Goal: Check status

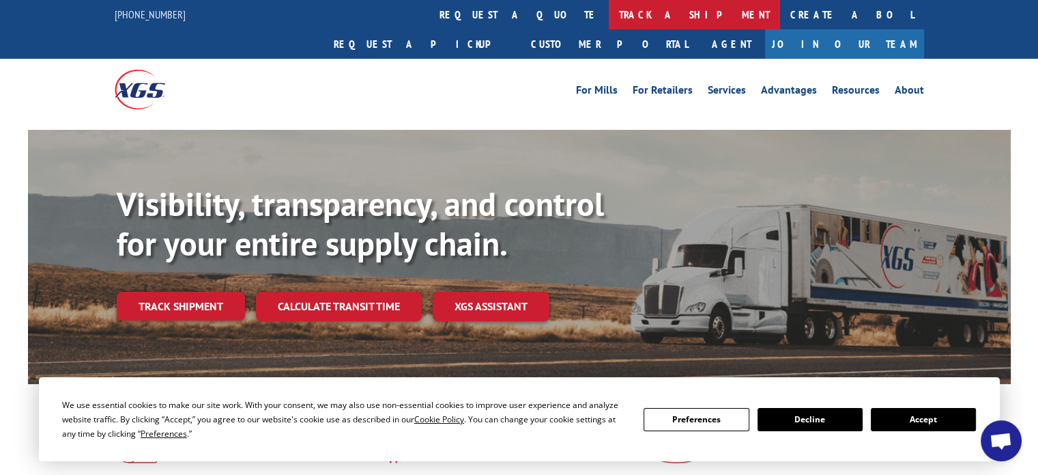
click at [609, 15] on link "track a shipment" at bounding box center [694, 14] width 171 height 29
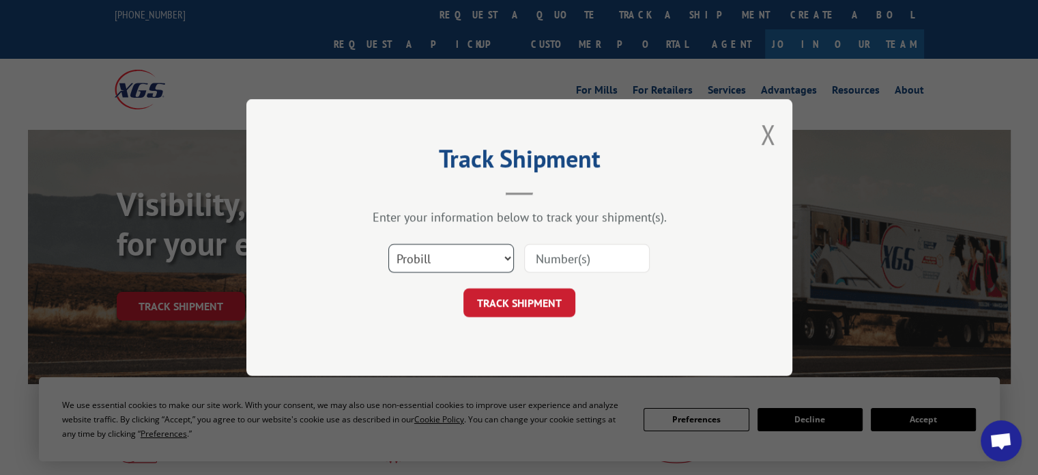
click at [504, 262] on select "Select category... Probill BOL PO" at bounding box center [451, 258] width 126 height 29
select select "po"
click at [388, 244] on select "Select category... Probill BOL PO" at bounding box center [451, 258] width 126 height 29
click at [571, 264] on input at bounding box center [587, 258] width 126 height 29
type input "856088"
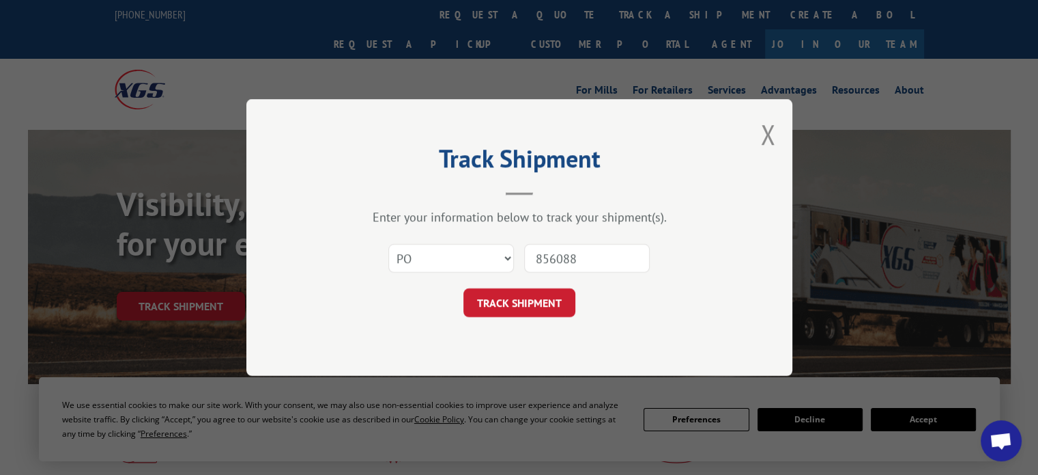
click button "TRACK SHIPMENT" at bounding box center [520, 302] width 112 height 29
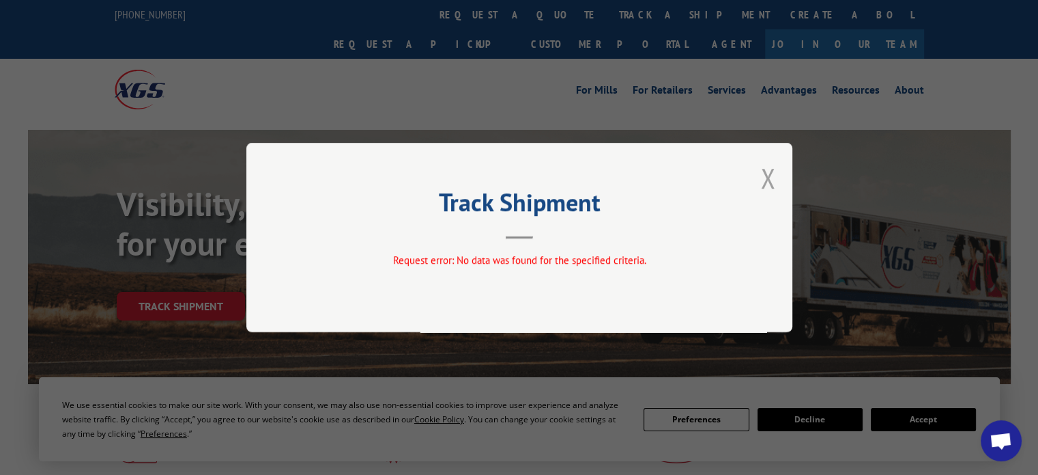
click at [767, 180] on button "Close modal" at bounding box center [768, 178] width 15 height 36
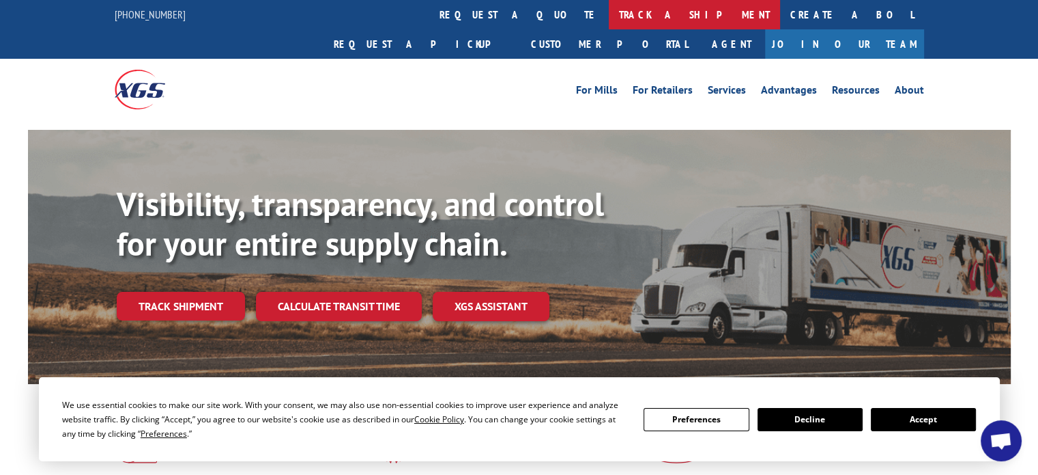
click at [609, 16] on link "track a shipment" at bounding box center [694, 14] width 171 height 29
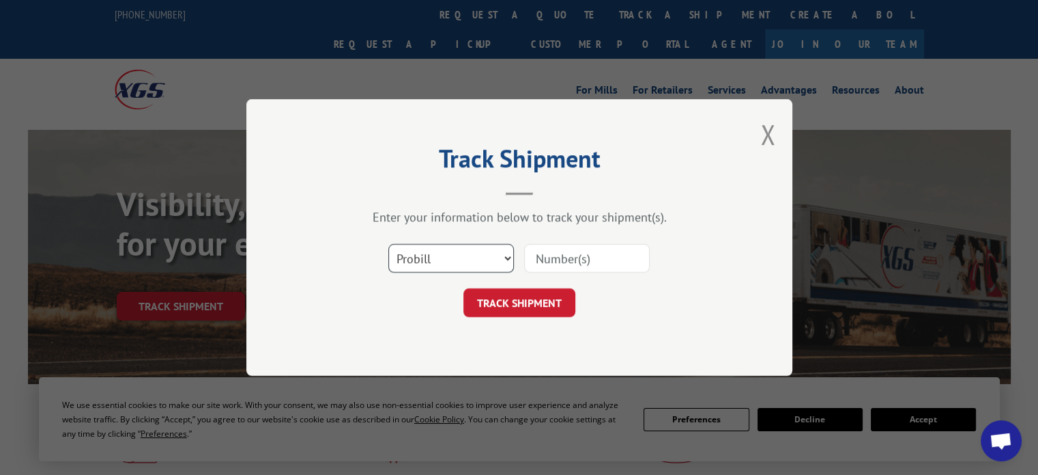
click at [500, 264] on select "Select category... Probill BOL PO" at bounding box center [451, 258] width 126 height 29
select select "po"
click at [388, 244] on select "Select category... Probill BOL PO" at bounding box center [451, 258] width 126 height 29
click at [574, 257] on input at bounding box center [587, 258] width 126 height 29
type input "ec2984"
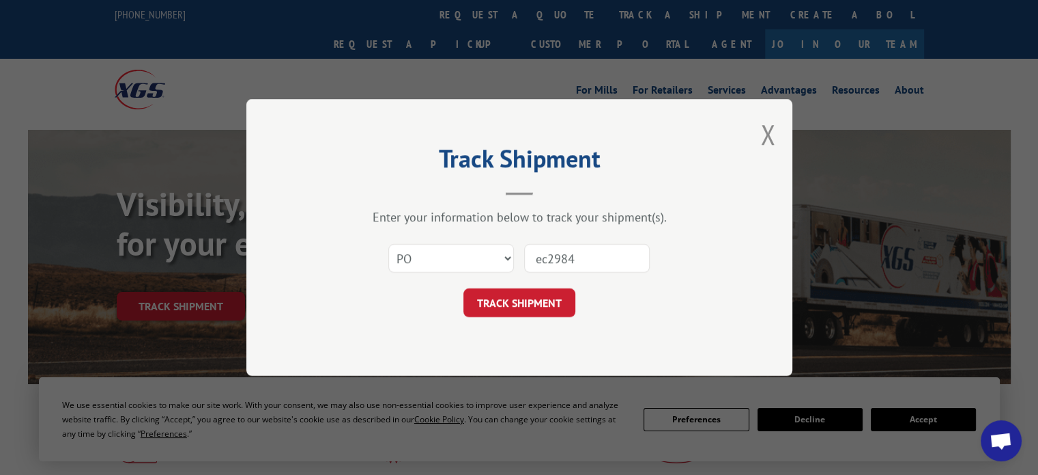
click button "TRACK SHIPMENT" at bounding box center [520, 302] width 112 height 29
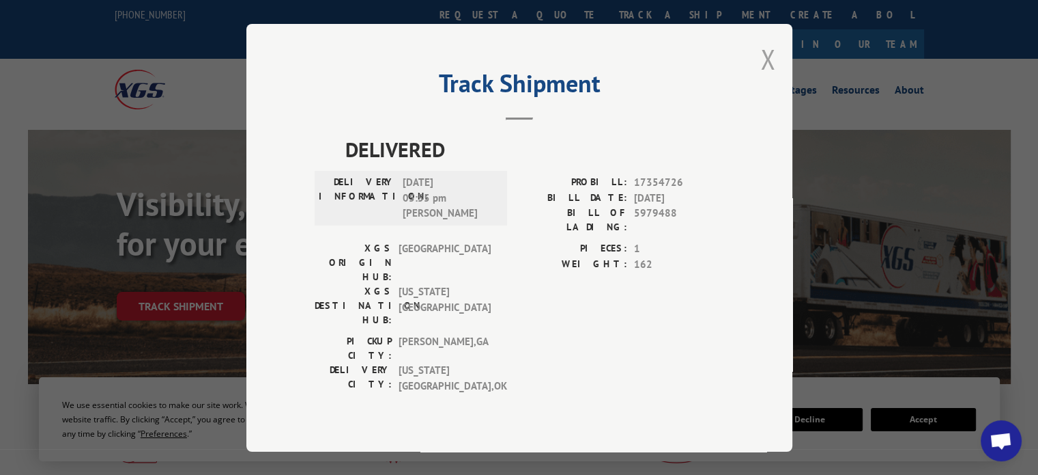
click at [765, 75] on button "Close modal" at bounding box center [768, 59] width 15 height 36
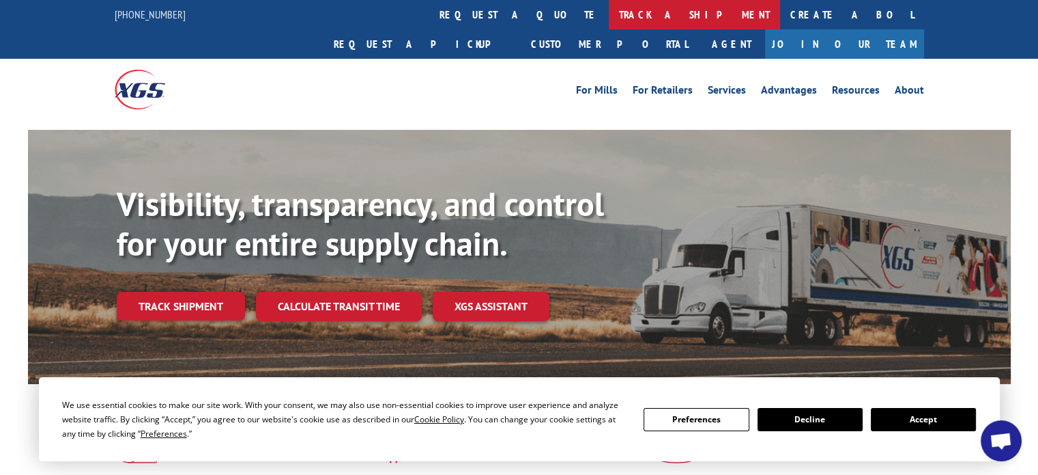
click at [609, 21] on link "track a shipment" at bounding box center [694, 14] width 171 height 29
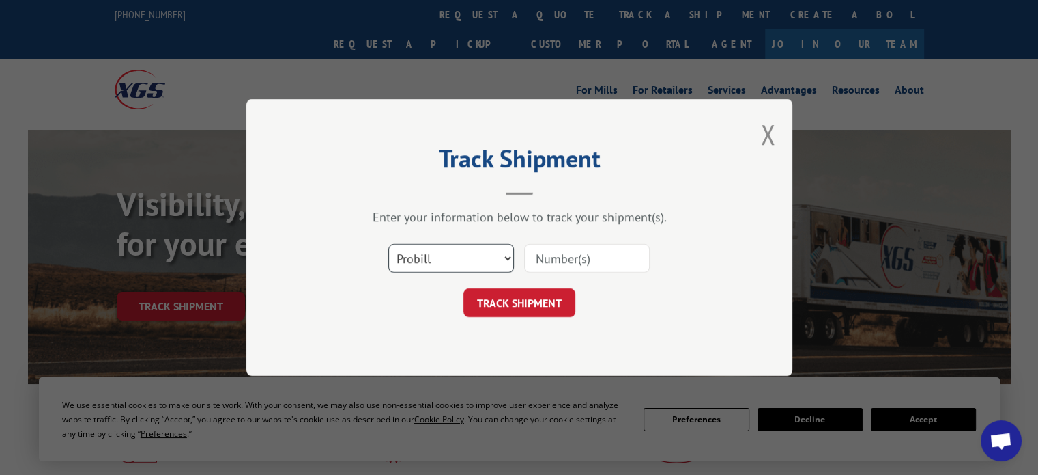
click at [503, 257] on select "Select category... Probill BOL PO" at bounding box center [451, 258] width 126 height 29
select select "po"
click at [388, 244] on select "Select category... Probill BOL PO" at bounding box center [451, 258] width 126 height 29
click at [557, 255] on input at bounding box center [587, 258] width 126 height 29
type input "ec2984b"
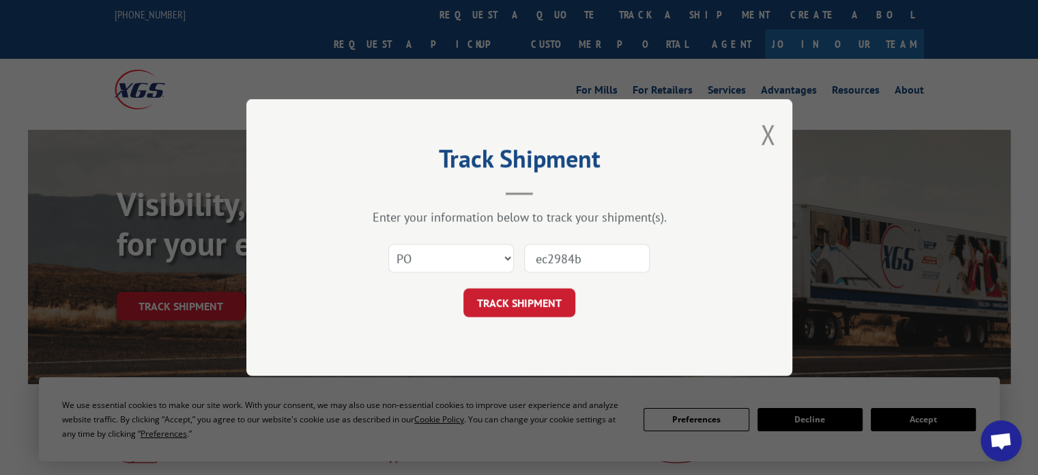
click button "TRACK SHIPMENT" at bounding box center [520, 302] width 112 height 29
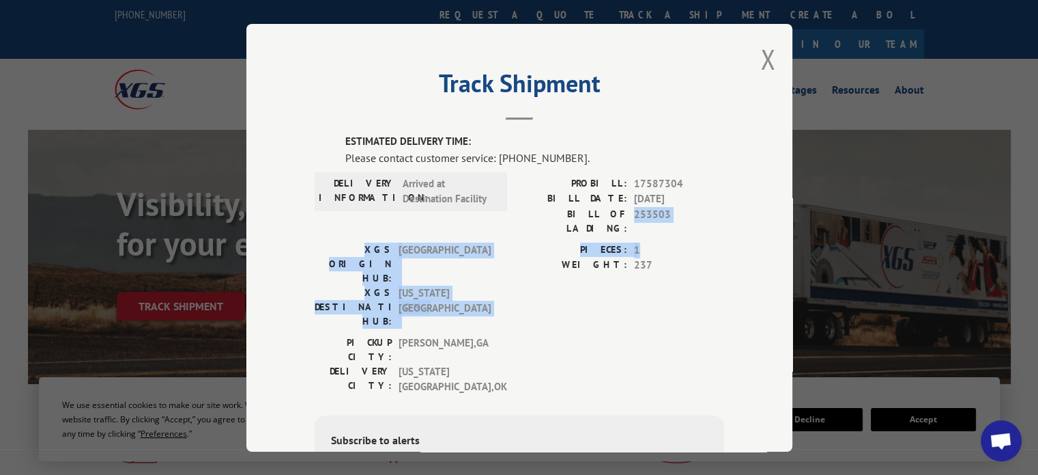
drag, startPoint x: 631, startPoint y: 212, endPoint x: 724, endPoint y: 231, distance: 94.8
click at [724, 231] on div "Track Shipment ESTIMATED DELIVERY TIME: Please contact customer service: [PHONE…" at bounding box center [519, 237] width 546 height 427
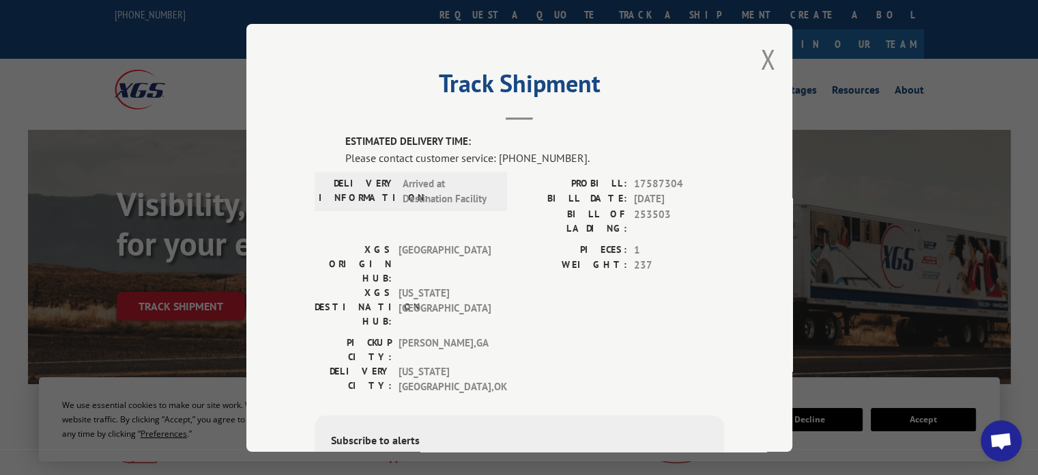
click at [677, 335] on div "PICKUP CITY: [GEOGRAPHIC_DATA] , [GEOGRAPHIC_DATA]: [US_STATE][GEOGRAPHIC_DATA]…" at bounding box center [520, 368] width 410 height 66
click at [754, 59] on div "Track Shipment ESTIMATED DELIVERY TIME: Please contact customer service: [PHONE…" at bounding box center [519, 237] width 546 height 427
click at [767, 65] on button "Close modal" at bounding box center [768, 59] width 15 height 36
